Goal: Navigation & Orientation: Find specific page/section

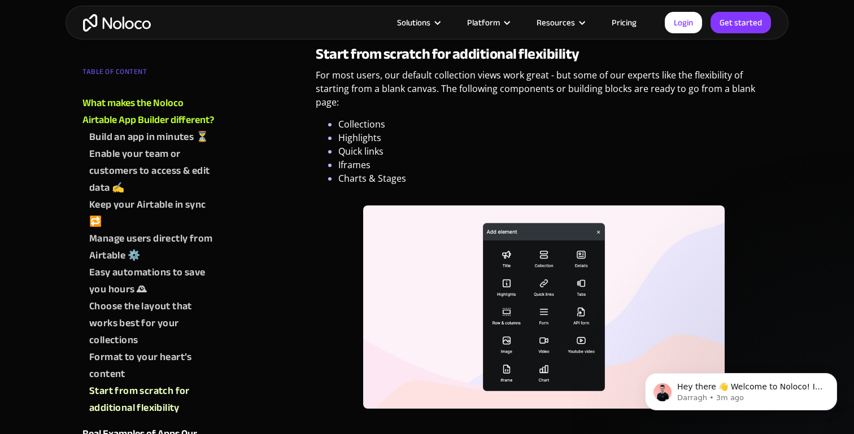
scroll to position [3766, 0]
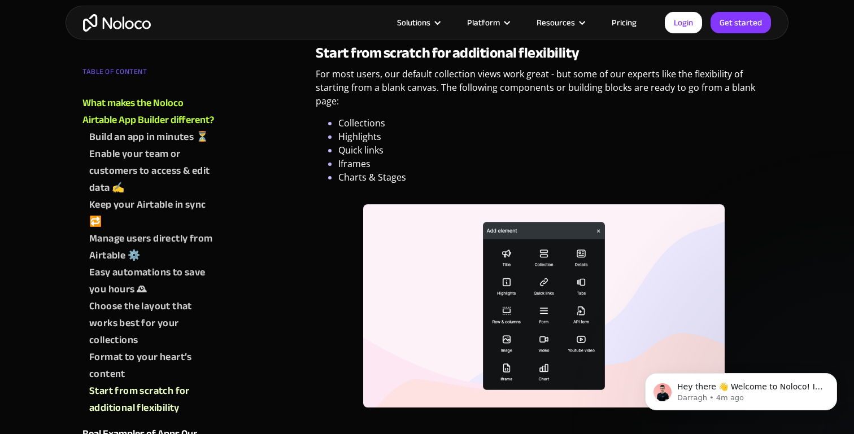
click at [126, 28] on img "home" at bounding box center [117, 23] width 68 height 18
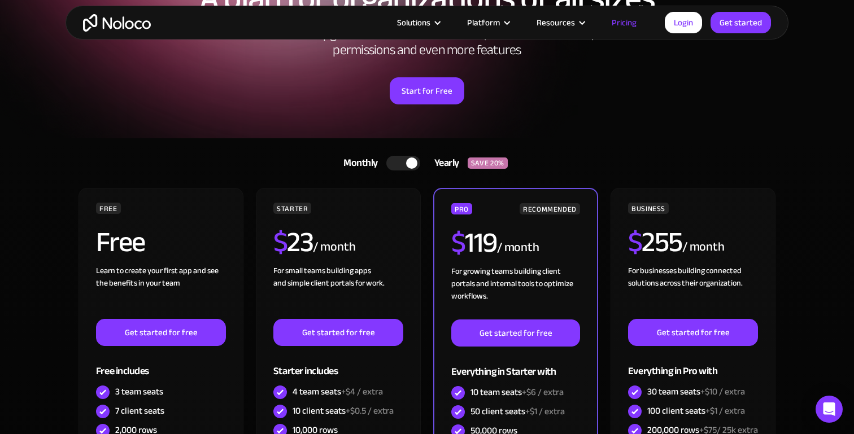
scroll to position [134, 0]
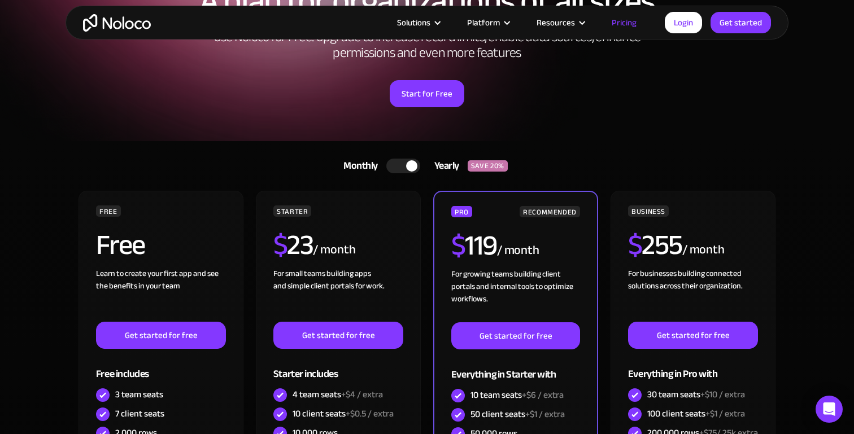
click at [407, 160] on div at bounding box center [411, 165] width 11 height 11
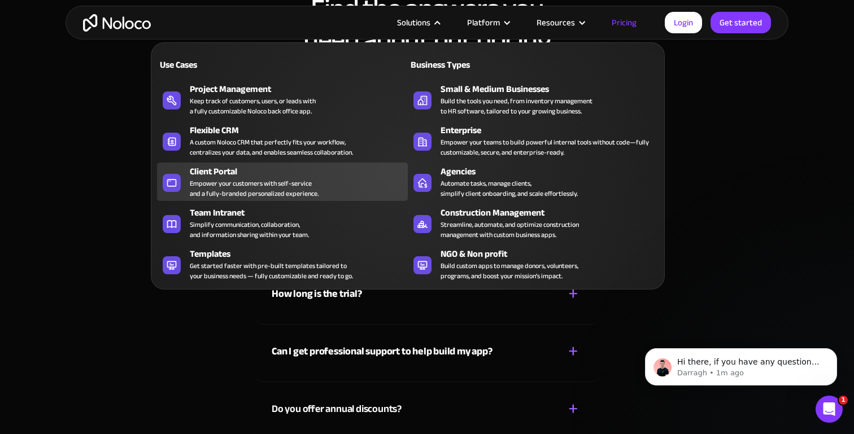
scroll to position [4905, 0]
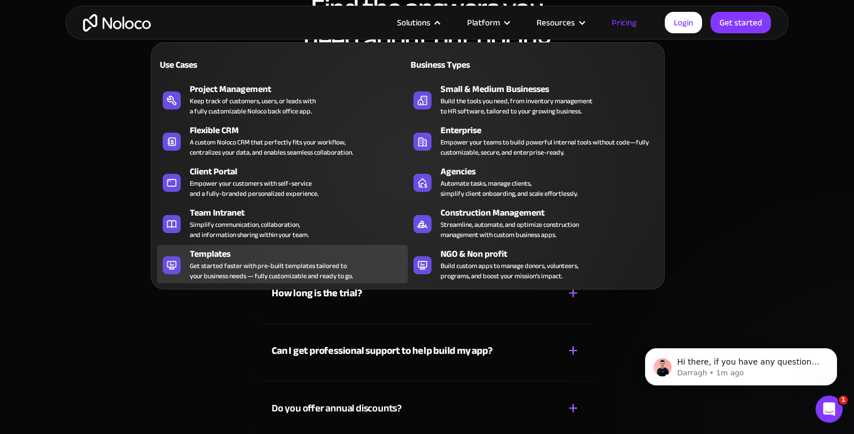
click at [268, 255] on div "Templates" at bounding box center [301, 254] width 223 height 14
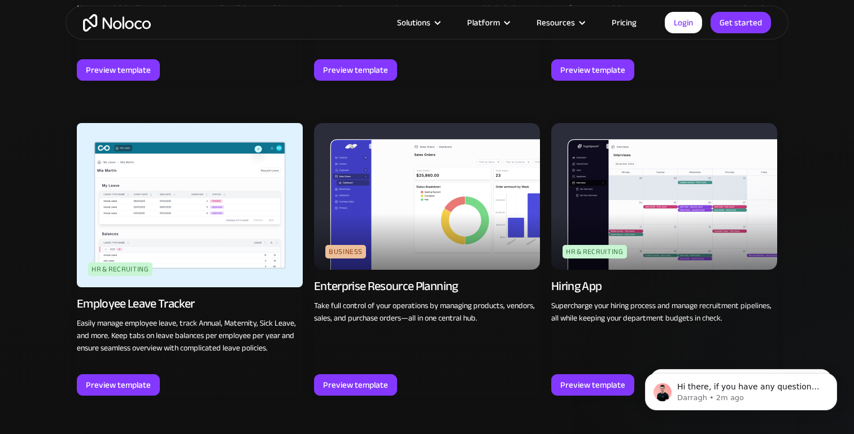
scroll to position [1347, 0]
